Goal: Navigation & Orientation: Find specific page/section

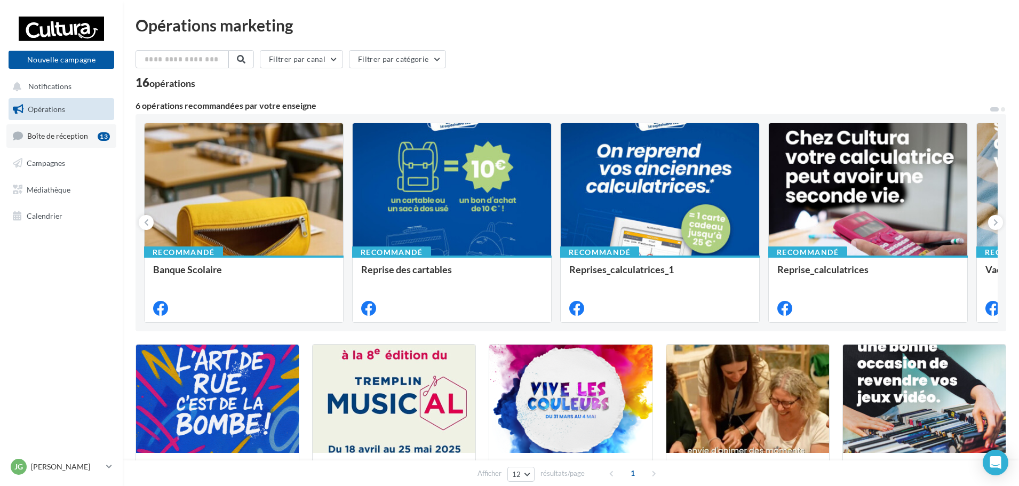
click at [80, 138] on span "Boîte de réception" at bounding box center [57, 135] width 61 height 9
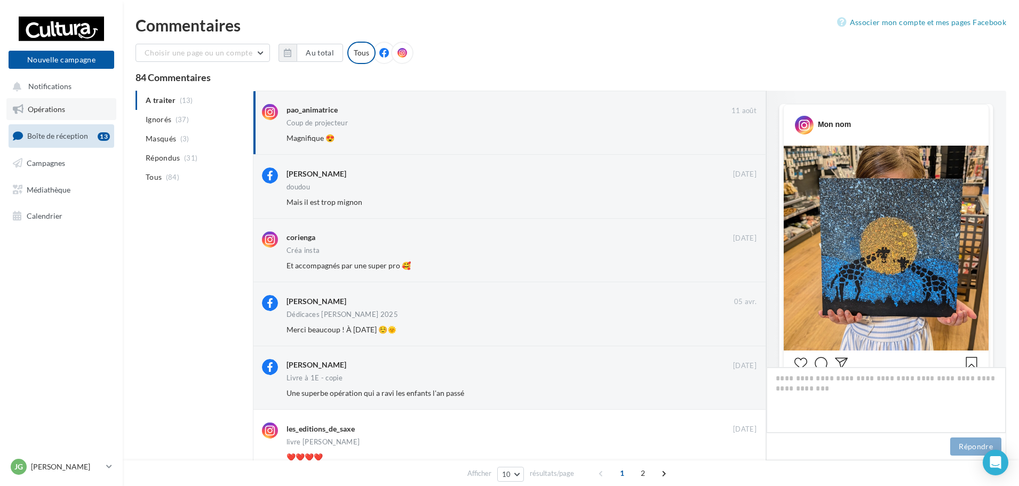
scroll to position [288, 0]
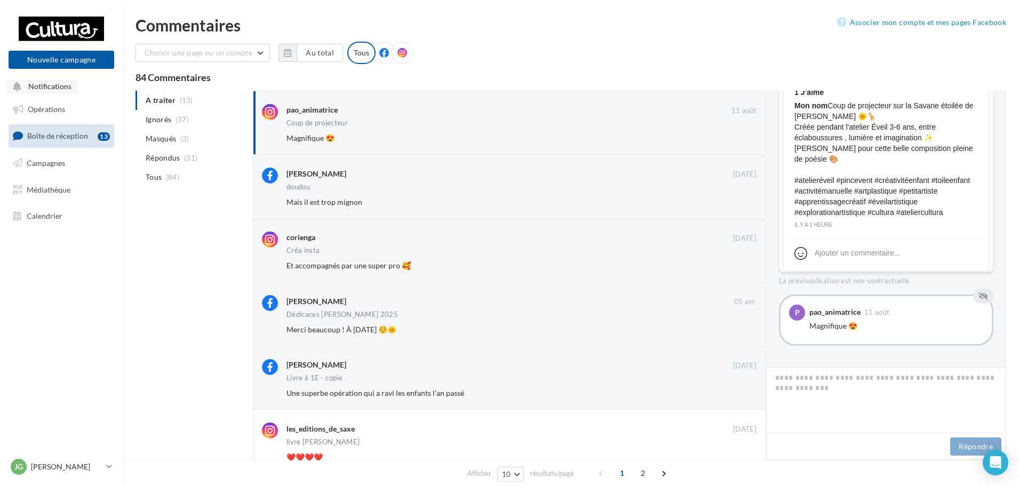
click at [86, 88] on li "Notifications" at bounding box center [62, 87] width 106 height 14
click at [45, 88] on span "Notifications" at bounding box center [49, 86] width 43 height 9
click at [58, 225] on link "Calendrier" at bounding box center [61, 216] width 110 height 22
